Goal: Task Accomplishment & Management: Manage account settings

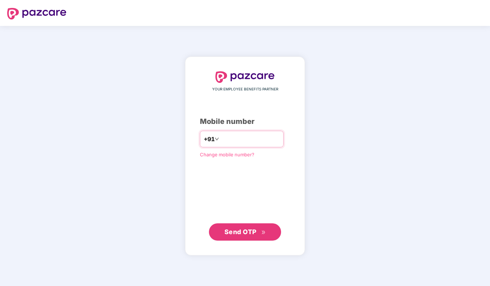
click at [214, 142] on span at bounding box center [216, 139] width 4 height 9
click at [230, 138] on input "number" at bounding box center [249, 139] width 59 height 12
type input "**********"
click at [260, 233] on span "Send OTP" at bounding box center [244, 232] width 41 height 10
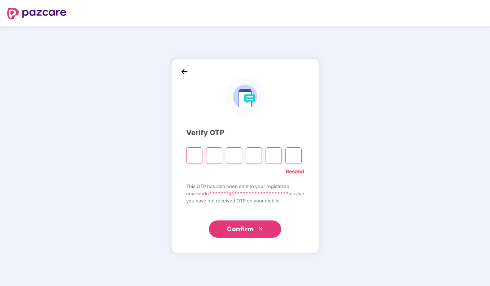
click at [196, 154] on input "Please enter verification code. Digit 1" at bounding box center [194, 155] width 16 height 17
type input "*"
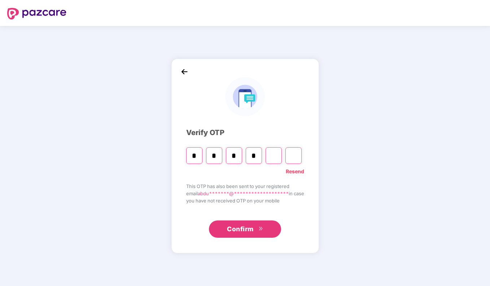
type input "*"
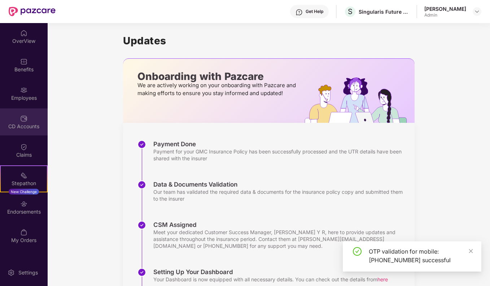
click at [24, 116] on img at bounding box center [23, 118] width 7 height 7
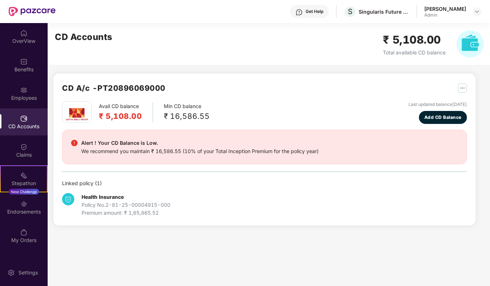
click at [116, 114] on h2 "₹ 5,108.00" at bounding box center [120, 116] width 43 height 12
click at [459, 86] on img "button" at bounding box center [461, 88] width 9 height 9
click at [432, 106] on div "CD Statement" at bounding box center [443, 104] width 33 height 8
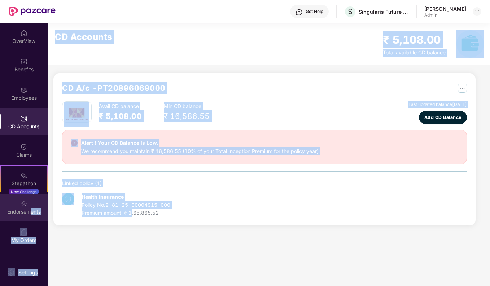
drag, startPoint x: 131, startPoint y: 218, endPoint x: 32, endPoint y: 204, distance: 100.2
click at [32, 204] on div "OverView Benefits Employees CD Accounts Claims Stepathon New Challenge Endorsem…" at bounding box center [245, 154] width 490 height 263
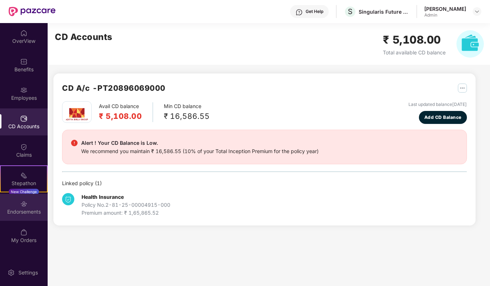
drag, startPoint x: 32, startPoint y: 204, endPoint x: 25, endPoint y: 212, distance: 10.7
click at [25, 212] on div "Endorsements" at bounding box center [24, 211] width 48 height 7
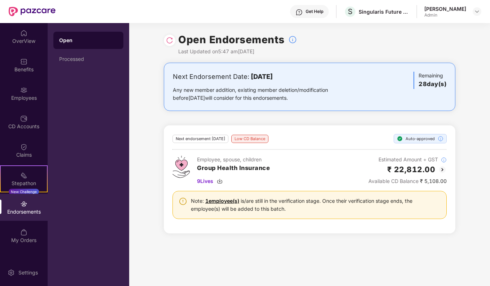
click at [443, 166] on img at bounding box center [442, 169] width 9 height 9
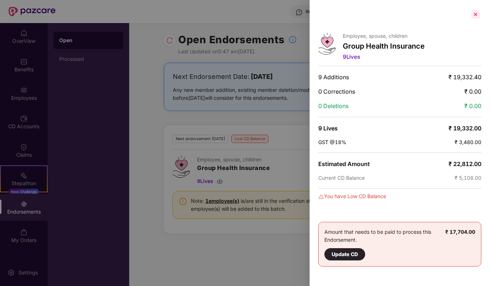
click at [477, 14] on div at bounding box center [475, 15] width 12 height 12
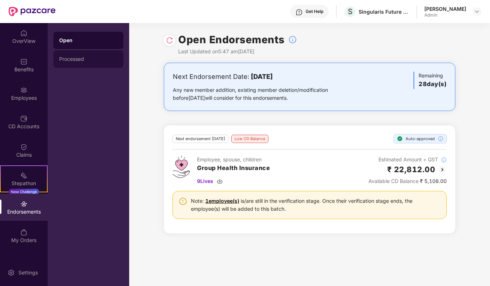
click at [65, 66] on div "Processed" at bounding box center [88, 58] width 70 height 17
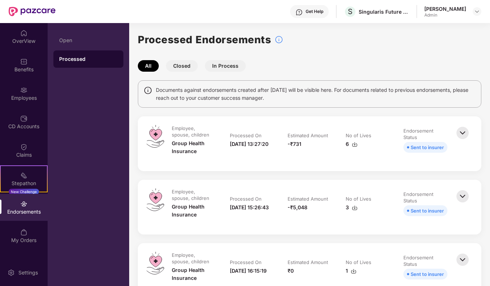
click at [187, 62] on button "Closed" at bounding box center [182, 66] width 32 height 12
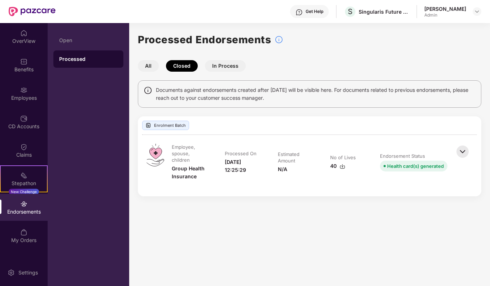
click at [465, 152] on img at bounding box center [462, 152] width 16 height 16
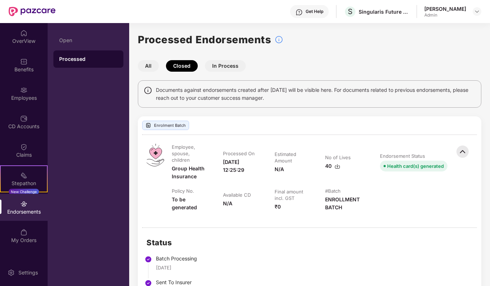
click at [141, 70] on button "All" at bounding box center [148, 66] width 21 height 12
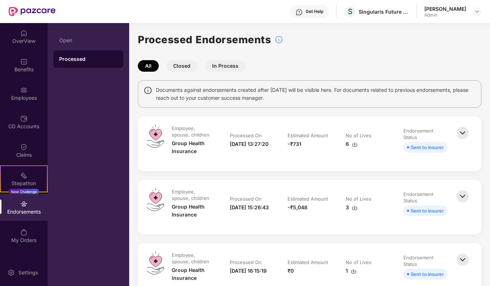
scroll to position [102, 0]
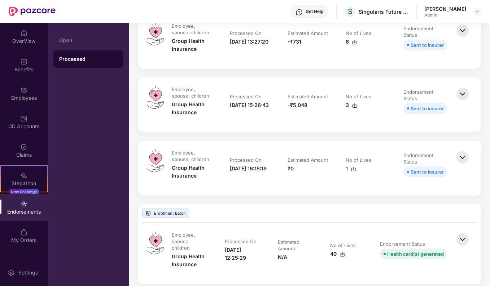
click at [465, 157] on img at bounding box center [462, 158] width 16 height 16
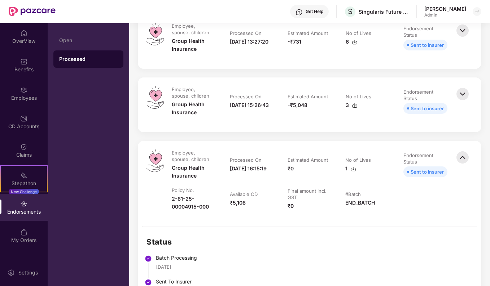
click at [465, 93] on img at bounding box center [462, 94] width 16 height 16
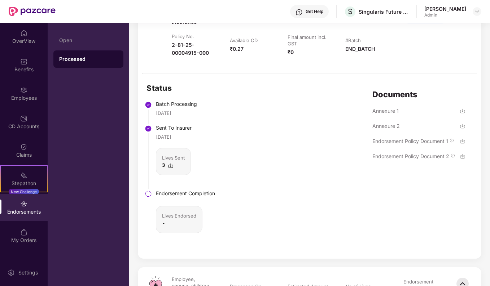
scroll to position [224, 0]
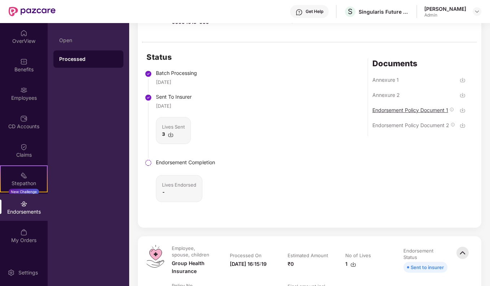
click at [410, 110] on div "Endorsement Policy Document 1" at bounding box center [410, 110] width 76 height 7
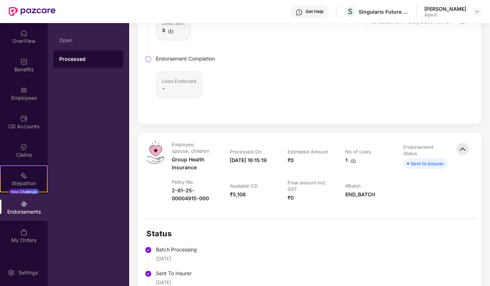
scroll to position [331, 0]
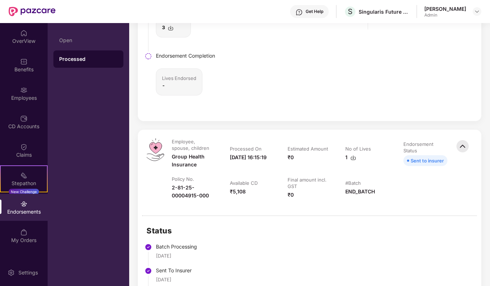
click at [461, 143] on img at bounding box center [462, 146] width 16 height 16
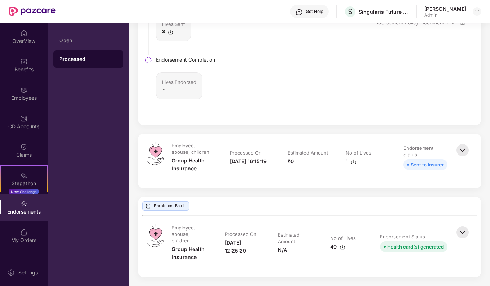
scroll to position [319, 0]
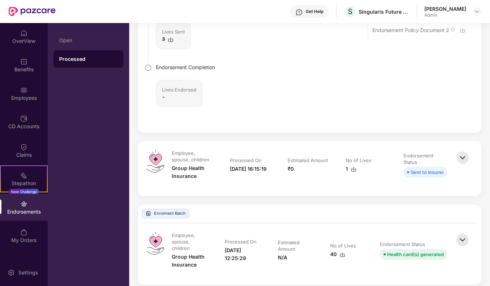
click at [462, 159] on img at bounding box center [462, 158] width 16 height 16
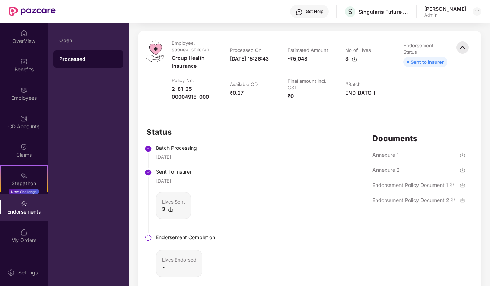
scroll to position [150, 0]
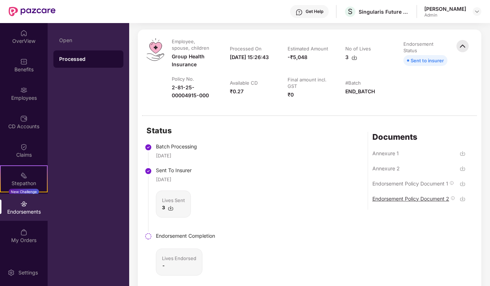
click at [427, 195] on div "Endorsement Policy Document 2" at bounding box center [418, 202] width 93 height 15
click at [460, 200] on img at bounding box center [462, 199] width 6 height 6
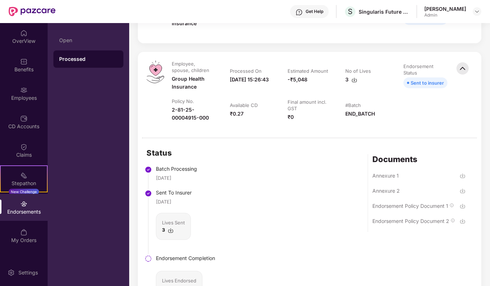
scroll to position [0, 0]
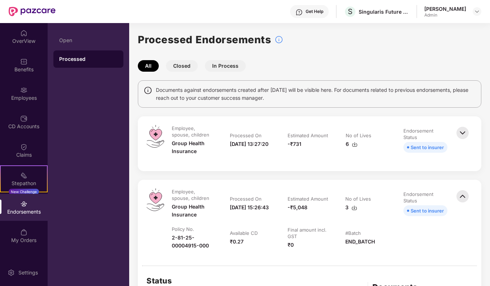
click at [462, 134] on img at bounding box center [462, 133] width 16 height 16
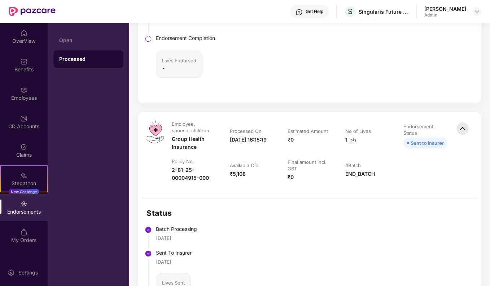
scroll to position [565, 0]
click at [352, 141] on img at bounding box center [353, 140] width 6 height 6
click at [278, 246] on div "Status Batch Processing [DATE] Sent To Insurer [DATE] Lives Sent 1 Endorsement …" at bounding box center [309, 290] width 343 height 185
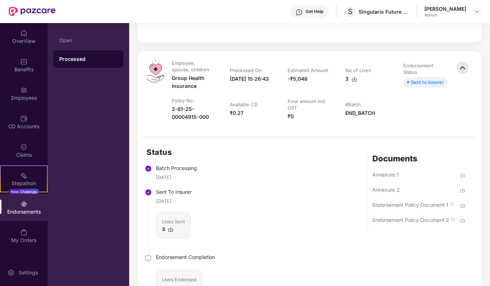
scroll to position [319, 0]
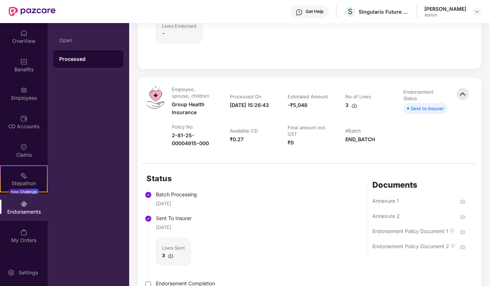
click at [355, 105] on img at bounding box center [354, 106] width 6 height 6
click at [257, 236] on div "Status Batch Processing [DATE] Sent To Insurer [DATE] Lives Sent 3 Endorsement …" at bounding box center [309, 256] width 343 height 185
click at [273, 204] on div "Status Batch Processing [DATE] Sent To Insurer [DATE] Lives Sent 3 Endorsement …" at bounding box center [309, 256] width 343 height 185
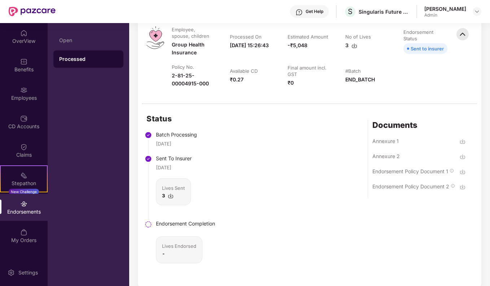
scroll to position [379, 0]
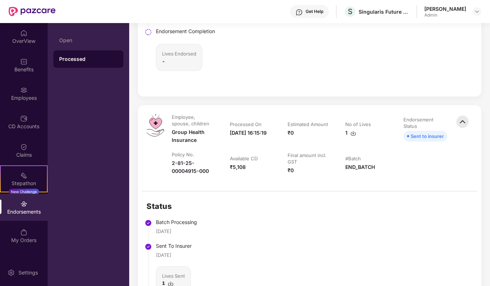
scroll to position [574, 0]
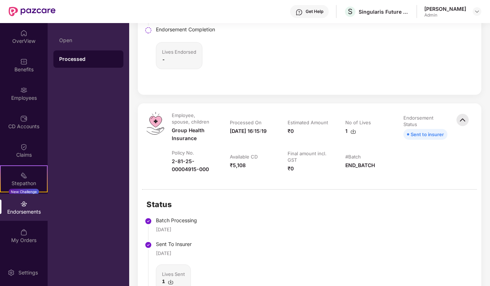
click at [240, 167] on div "₹5,108" at bounding box center [238, 166] width 16 height 8
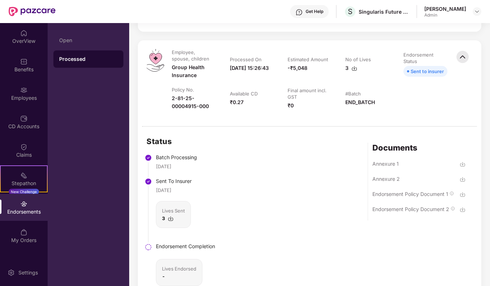
scroll to position [356, 0]
click at [173, 218] on img at bounding box center [171, 219] width 6 height 6
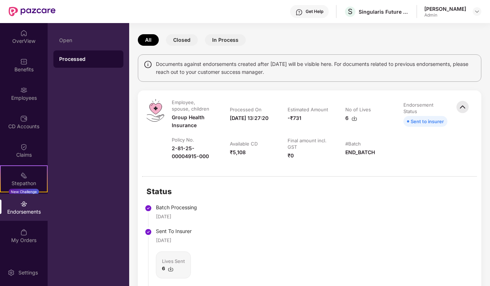
scroll to position [0, 0]
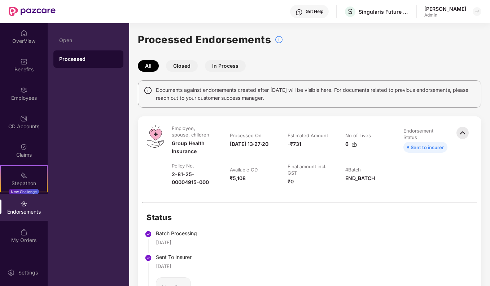
click at [217, 64] on button "In Process" at bounding box center [225, 66] width 41 height 12
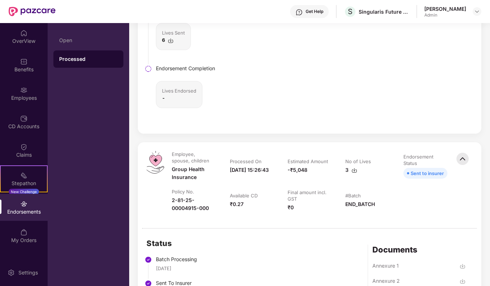
scroll to position [254, 0]
click at [23, 243] on div "My Orders" at bounding box center [24, 240] width 48 height 7
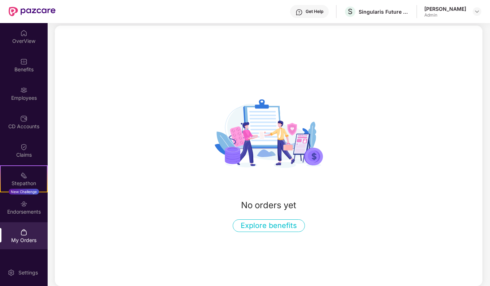
scroll to position [24, 0]
click at [37, 277] on div "Settings" at bounding box center [24, 272] width 48 height 27
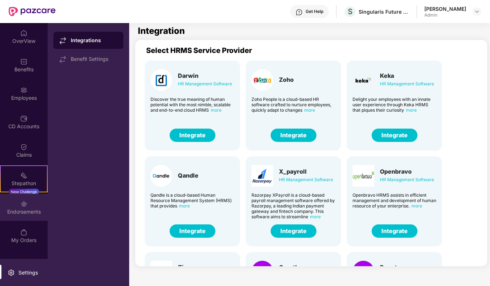
click at [19, 207] on div "Endorsements" at bounding box center [24, 207] width 48 height 27
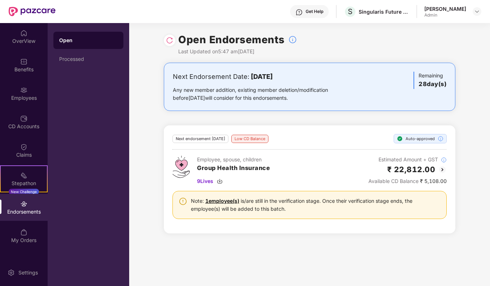
click at [441, 169] on img at bounding box center [442, 169] width 9 height 9
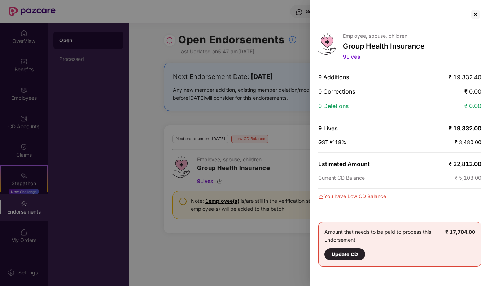
click at [287, 261] on div at bounding box center [245, 143] width 490 height 286
click at [474, 16] on div at bounding box center [475, 15] width 12 height 12
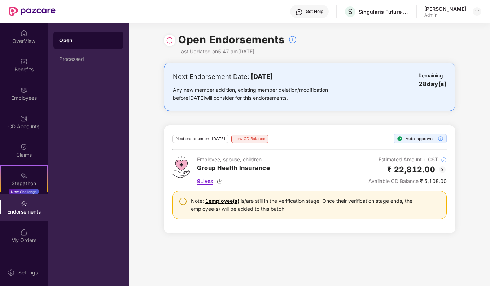
drag, startPoint x: 222, startPoint y: 181, endPoint x: 211, endPoint y: 183, distance: 10.9
click at [211, 183] on span "9 Lives" at bounding box center [205, 181] width 16 height 8
click at [230, 256] on div "Open Endorsements Last Updated on 5:47 am[DATE] Next Endorsement Date: [DATE] A…" at bounding box center [309, 154] width 360 height 263
click at [225, 200] on link "1 employee(s)" at bounding box center [222, 201] width 34 height 6
drag, startPoint x: 75, startPoint y: 140, endPoint x: 29, endPoint y: 154, distance: 48.6
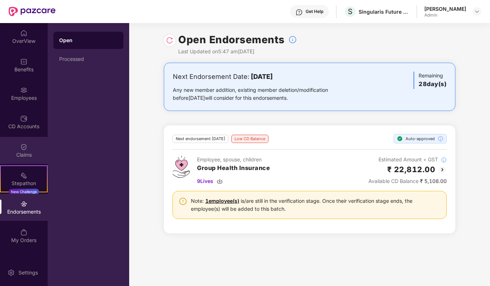
click at [75, 140] on div "Open Processed" at bounding box center [88, 154] width 81 height 263
click at [29, 154] on div "Claims" at bounding box center [24, 154] width 48 height 7
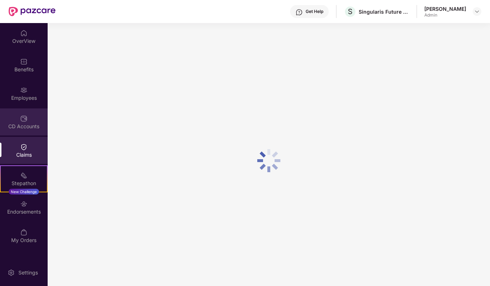
click at [27, 121] on img at bounding box center [23, 118] width 7 height 7
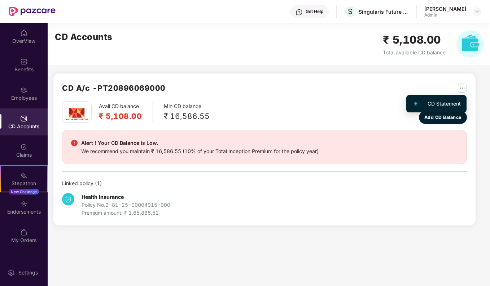
click at [460, 90] on img "button" at bounding box center [461, 88] width 9 height 9
click at [433, 103] on div "CD Statement" at bounding box center [443, 104] width 33 height 8
